Goal: Find contact information: Find contact information

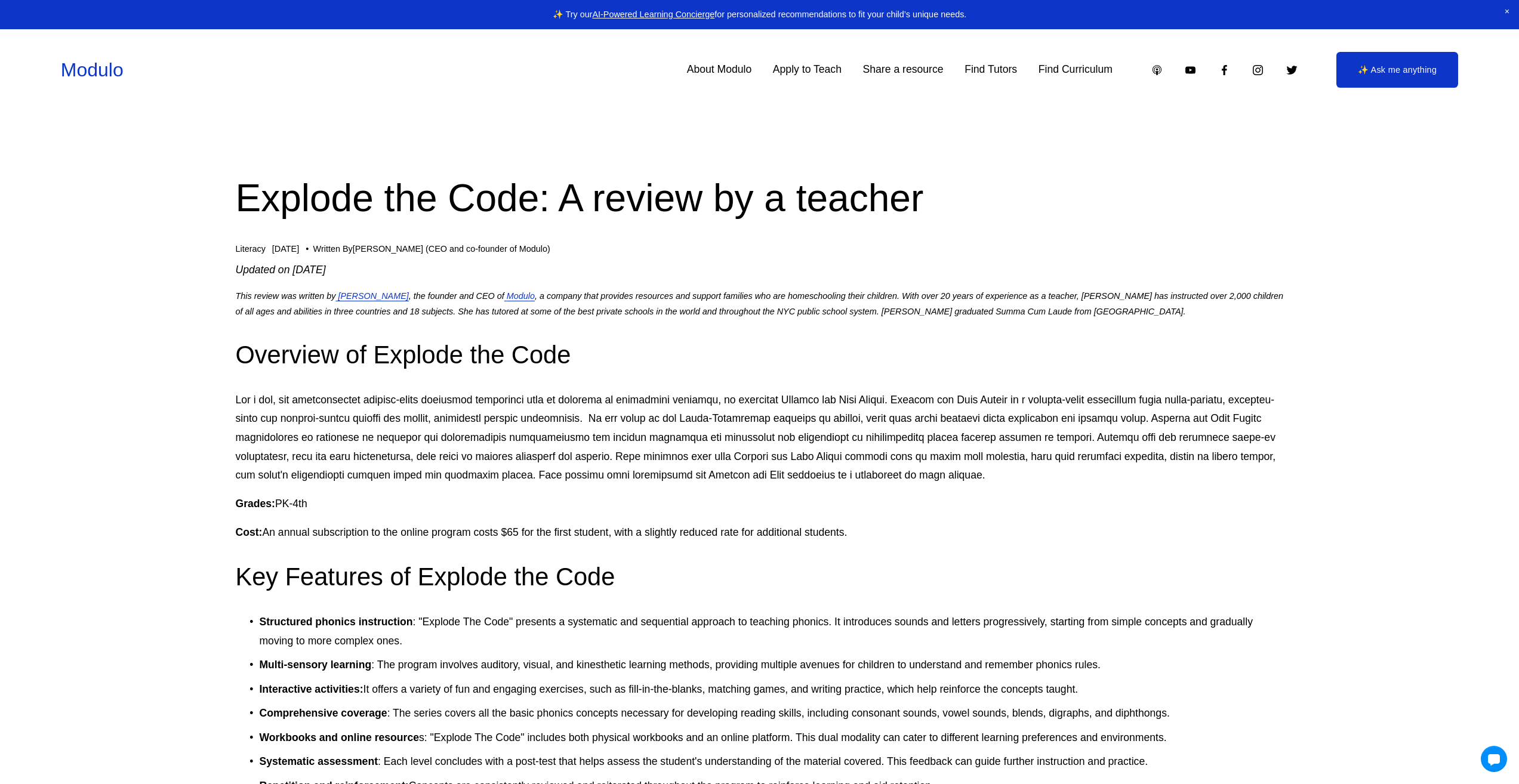
scroll to position [179, 0]
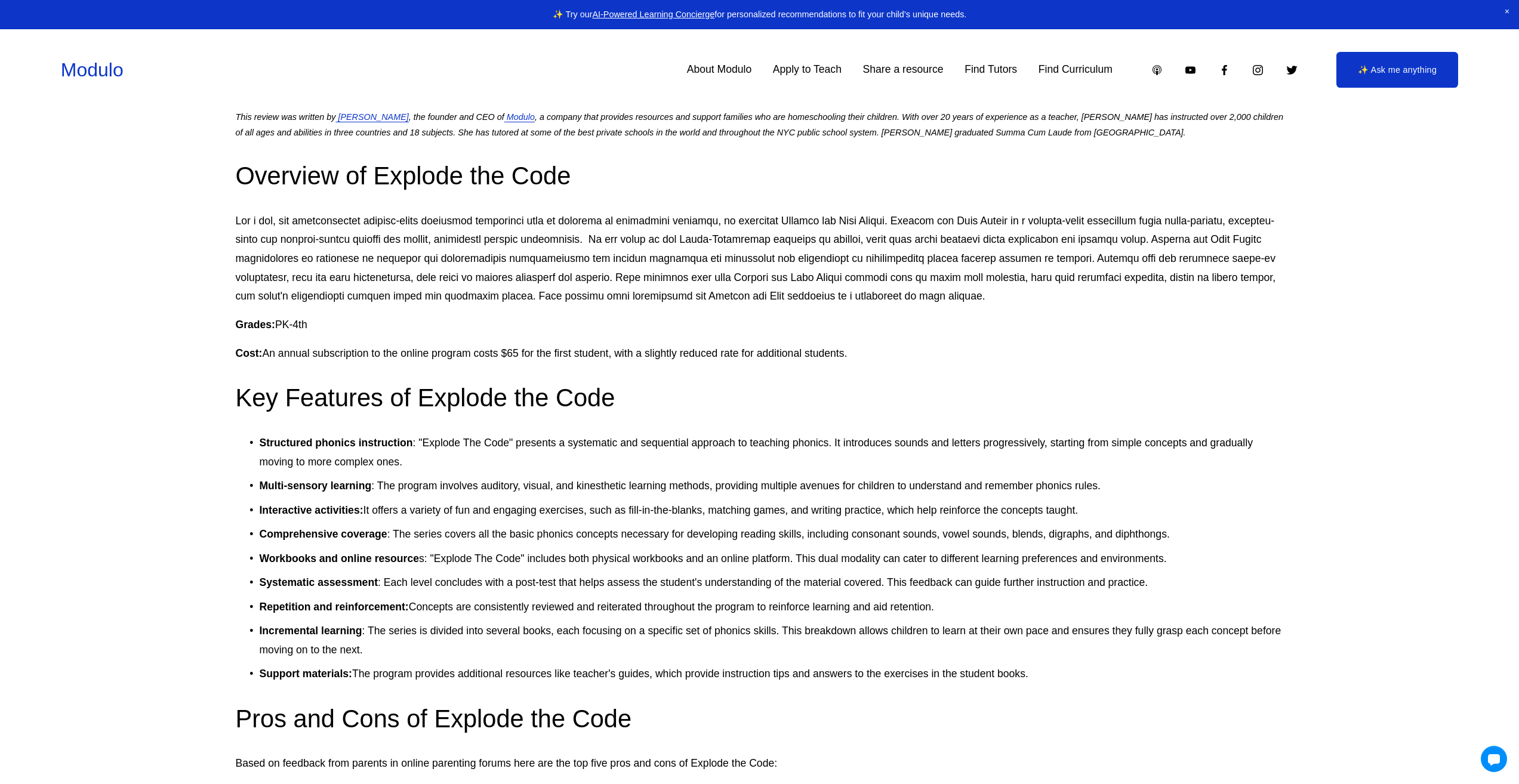
click at [811, 73] on link "Apply to Teach" at bounding box center [807, 70] width 69 height 21
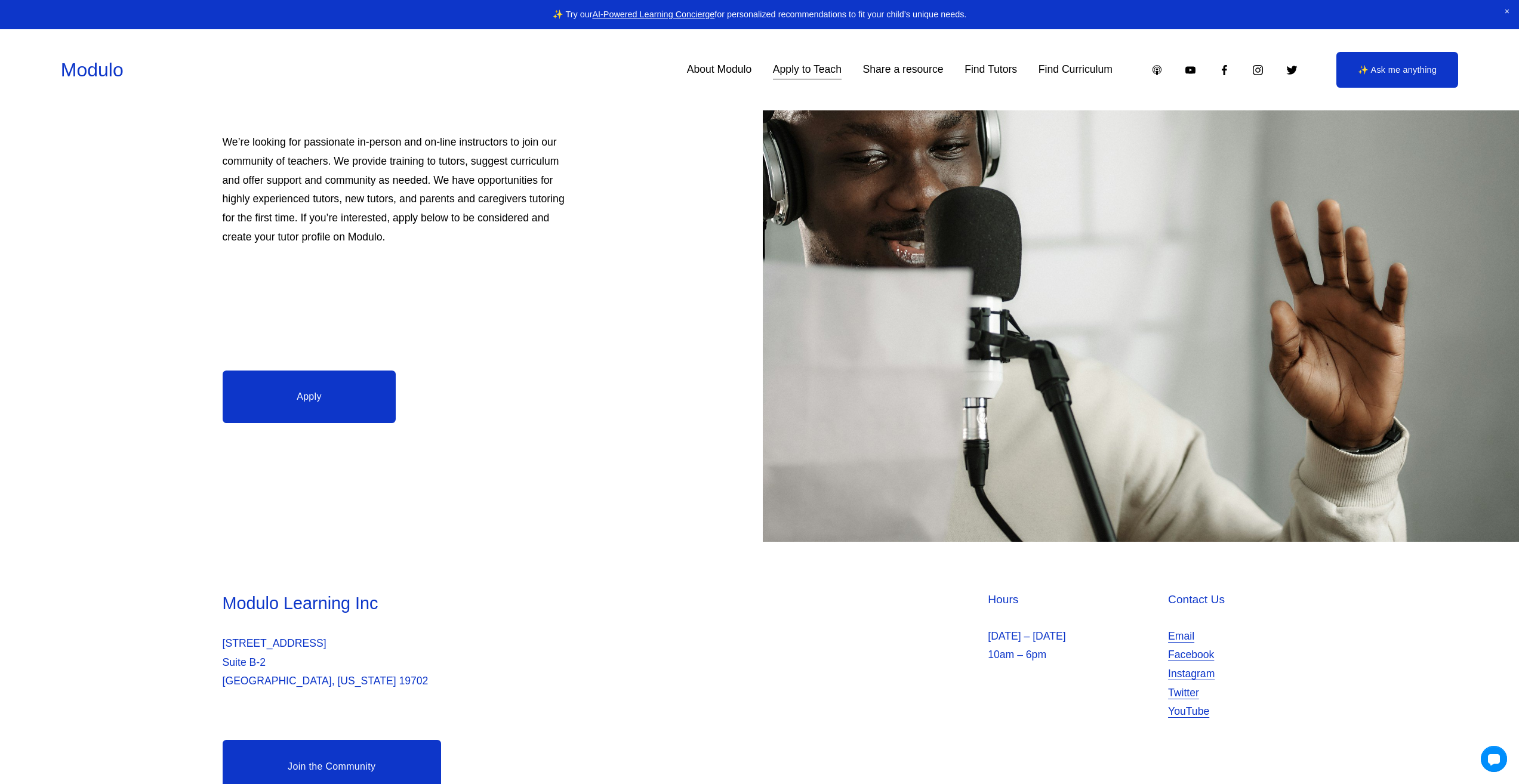
scroll to position [155, 0]
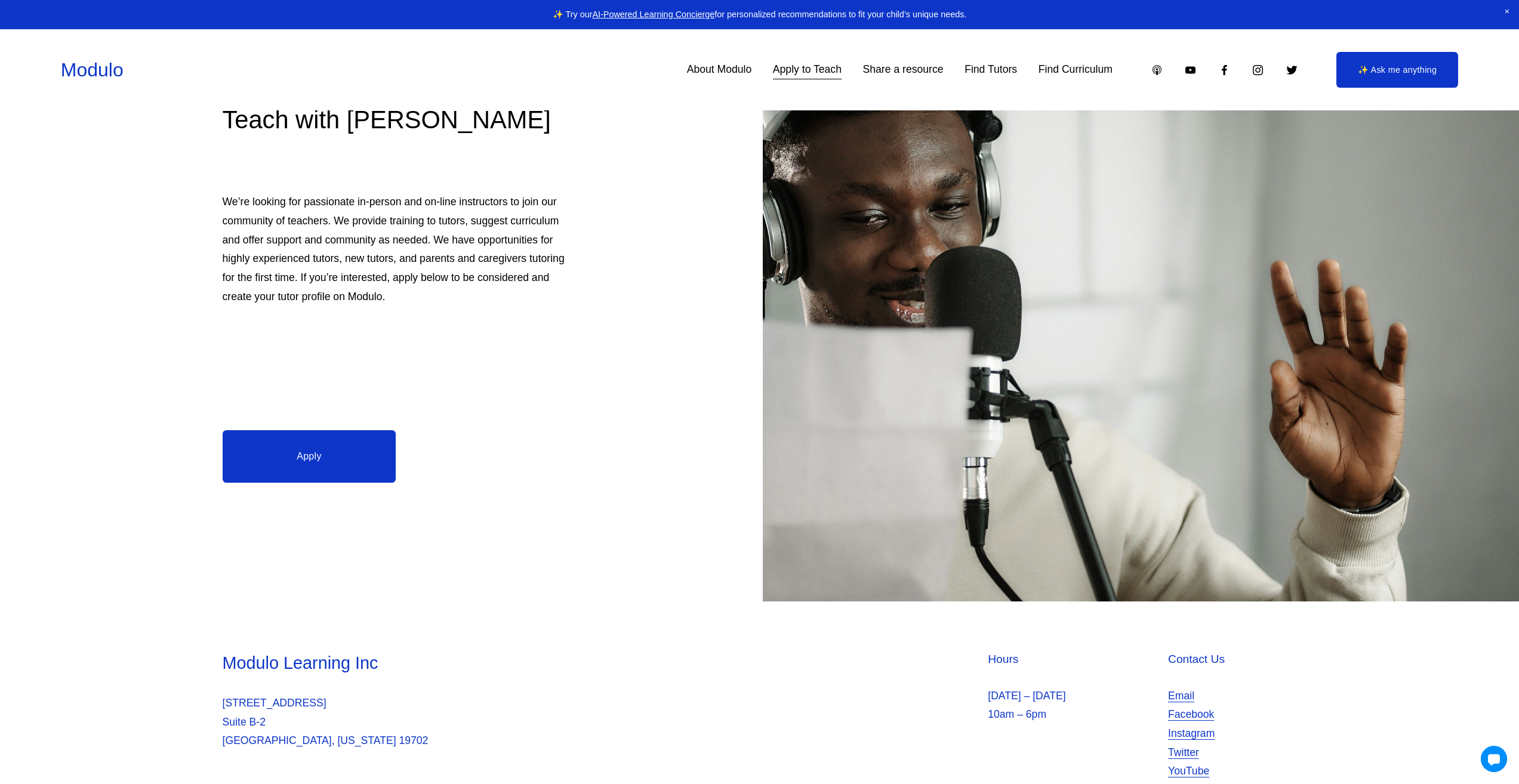
click at [1181, 696] on link "Email" at bounding box center [1181, 696] width 26 height 19
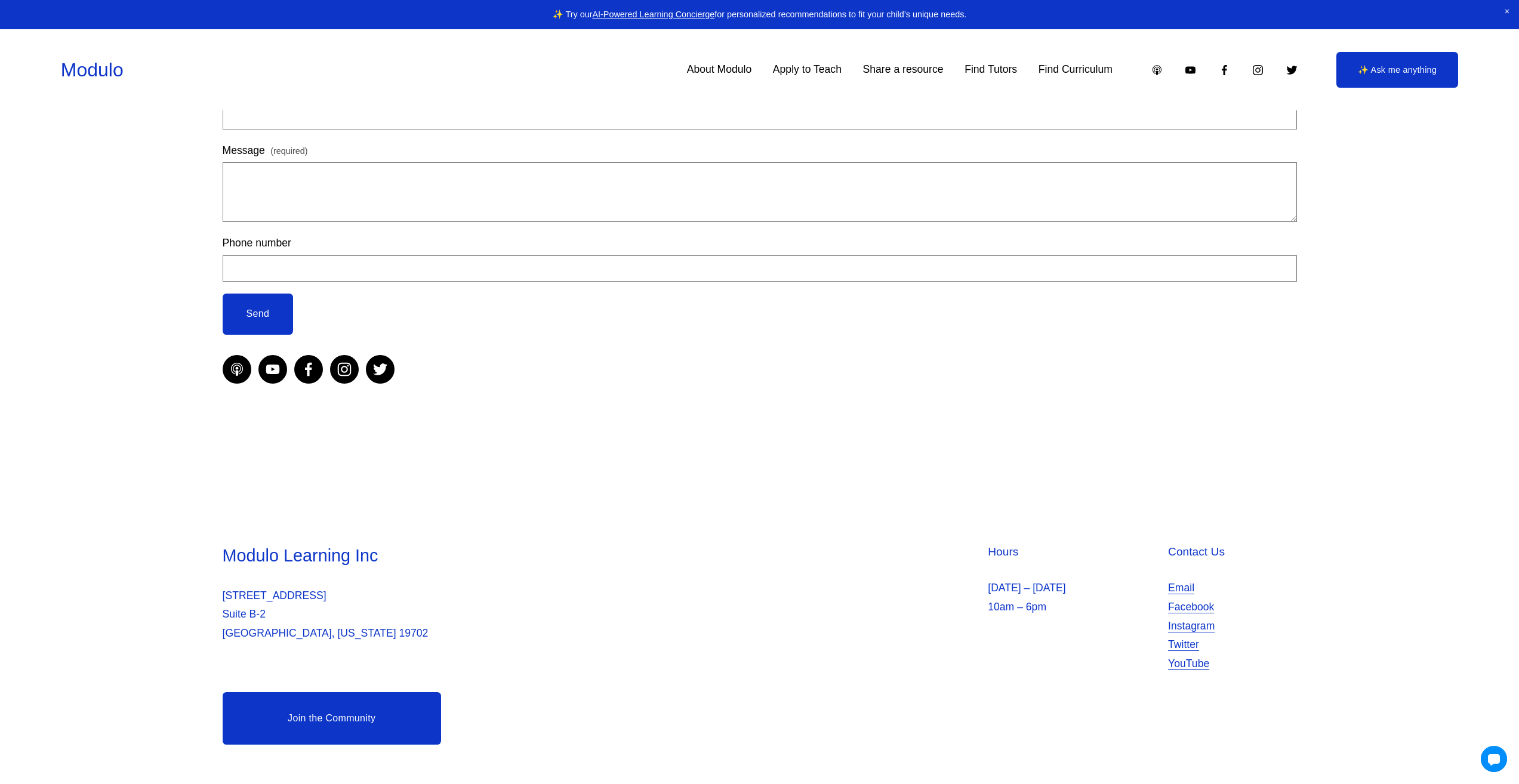
scroll to position [311, 0]
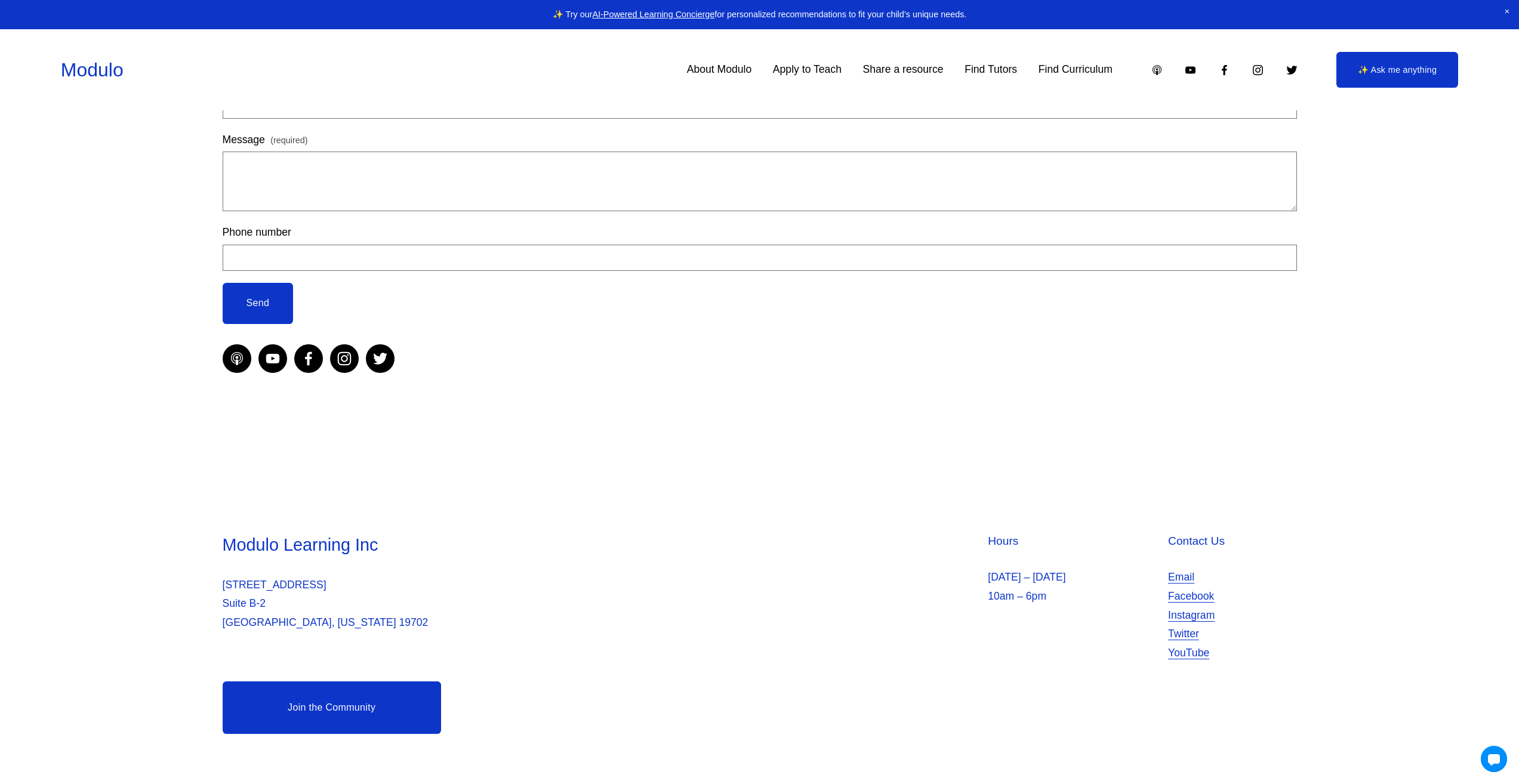
click at [699, 73] on link "About Modulo" at bounding box center [720, 70] width 65 height 21
